Goal: Information Seeking & Learning: Learn about a topic

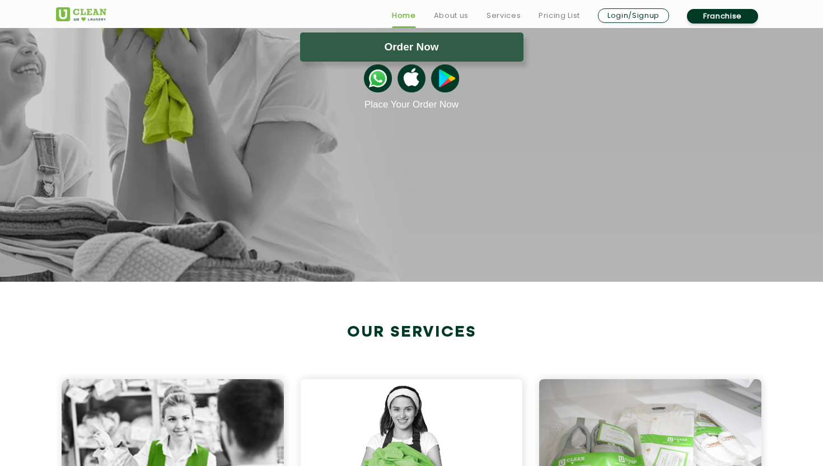
scroll to position [162, 0]
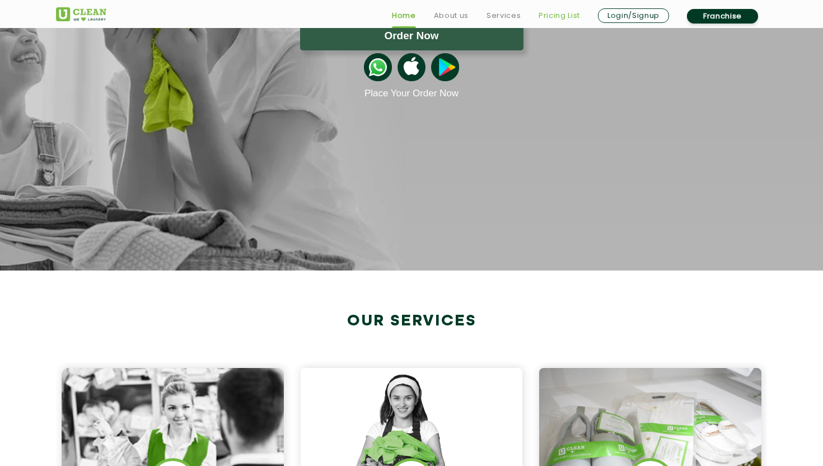
click at [545, 17] on link "Pricing List" at bounding box center [559, 15] width 41 height 13
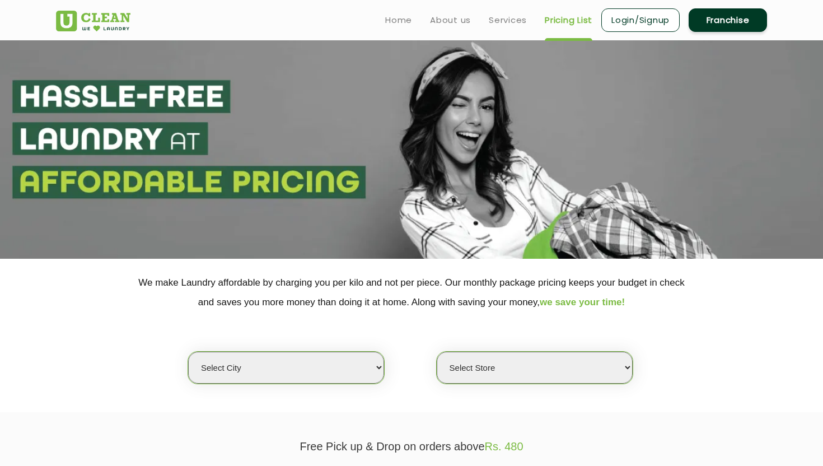
click at [317, 357] on select "Select city" at bounding box center [286, 368] width 196 height 32
select select "105"
click at [188, 352] on select "Select city [GEOGRAPHIC_DATA] [GEOGRAPHIC_DATA] [GEOGRAPHIC_DATA] [GEOGRAPHIC_D…" at bounding box center [286, 368] width 196 height 32
click at [475, 367] on select "Select Store" at bounding box center [535, 368] width 196 height 32
select select "318"
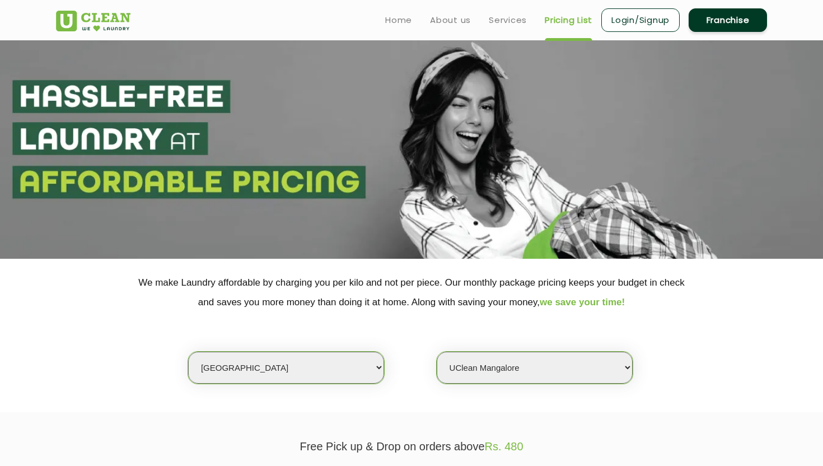
click at [437, 352] on select "Select Store [GEOGRAPHIC_DATA] [GEOGRAPHIC_DATA]" at bounding box center [535, 368] width 196 height 32
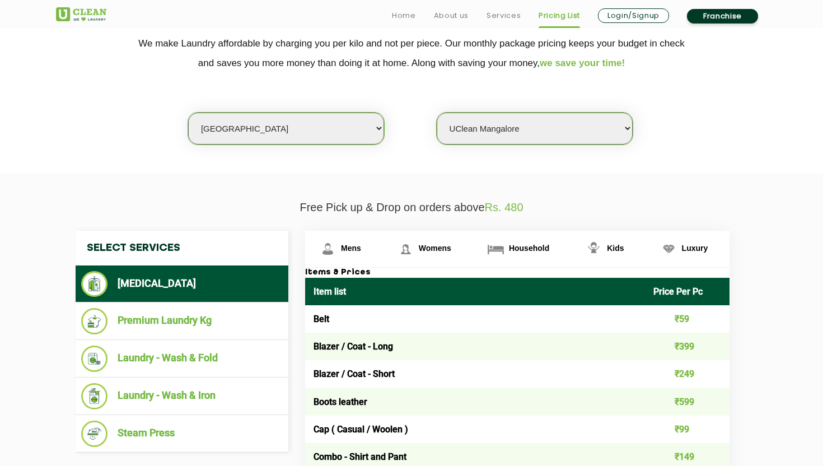
scroll to position [244, 0]
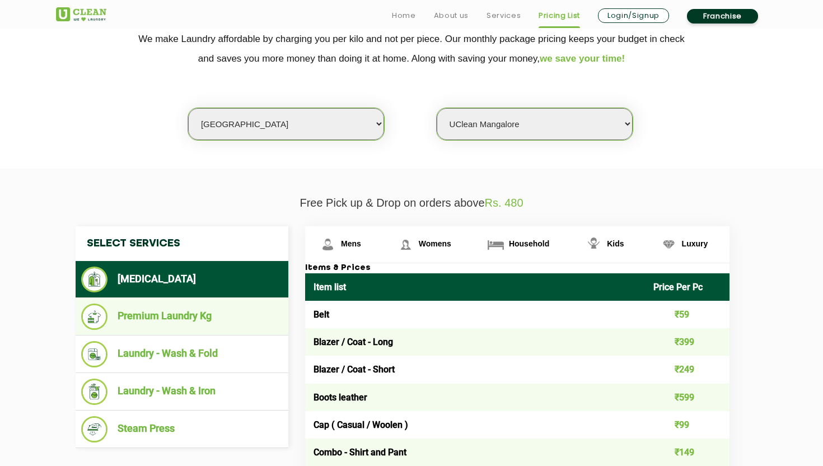
click at [162, 320] on li "Premium Laundry Kg" at bounding box center [182, 316] width 202 height 26
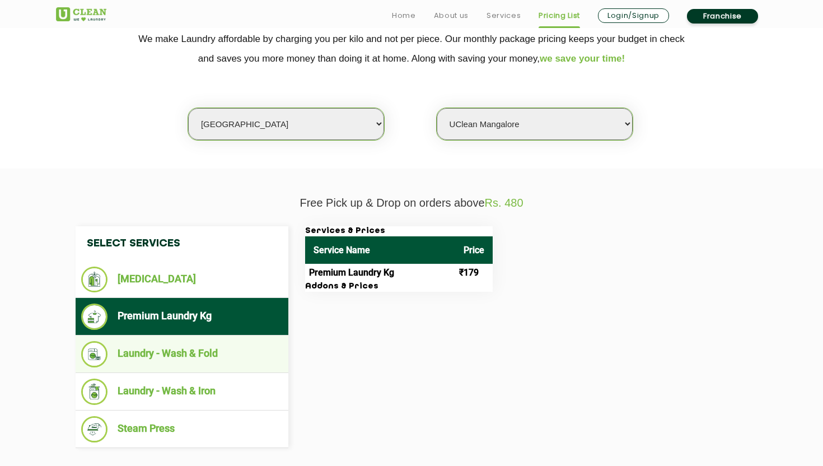
click at [163, 350] on li "Laundry - Wash & Fold" at bounding box center [182, 354] width 202 height 26
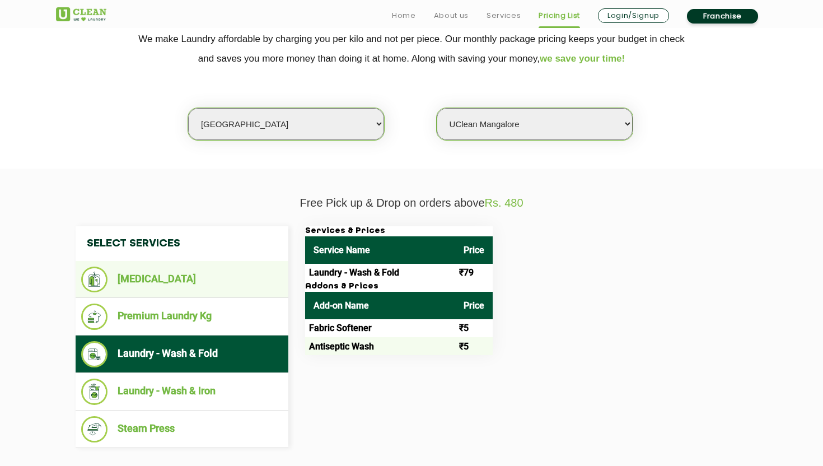
click at [173, 297] on ul "[MEDICAL_DATA]" at bounding box center [182, 279] width 213 height 37
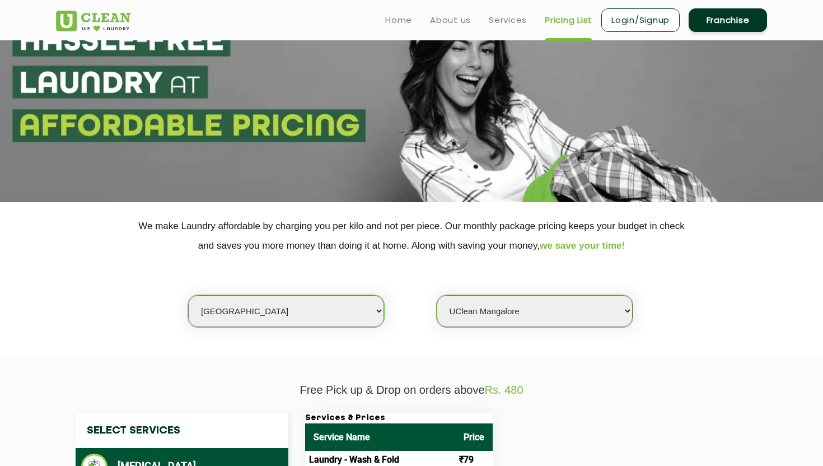
scroll to position [0, 0]
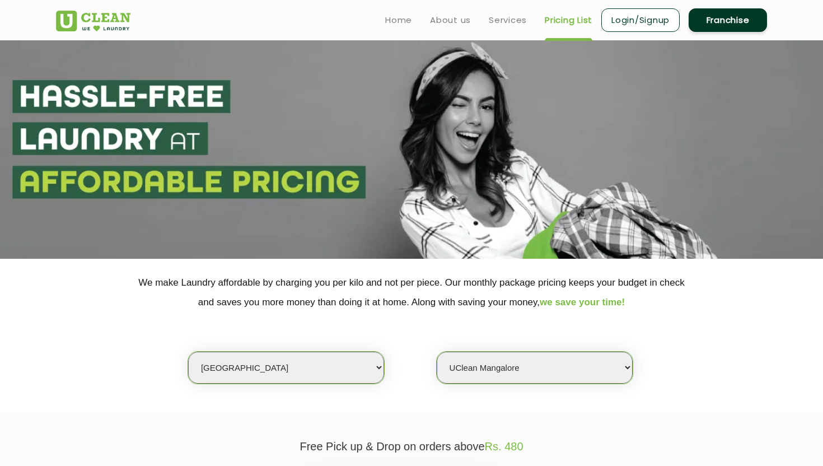
click at [70, 270] on section "We make Laundry affordable by charging you per kilo and not per piece. Our mont…" at bounding box center [411, 335] width 823 height 153
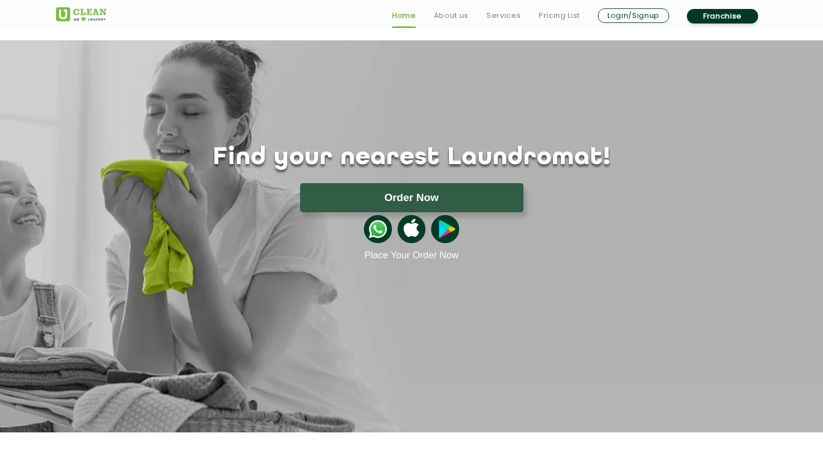
scroll to position [162, 0]
